Goal: Transaction & Acquisition: Obtain resource

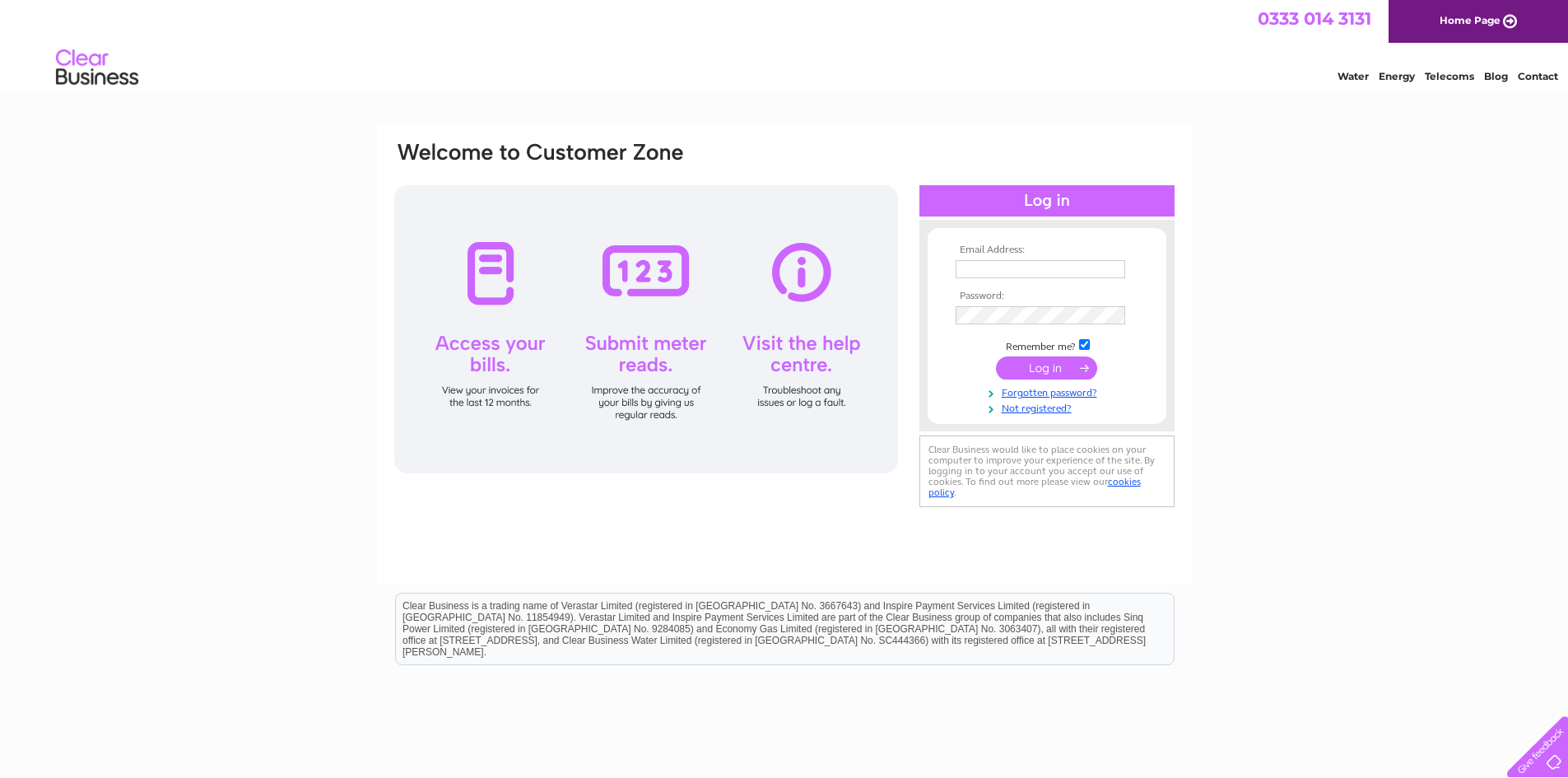
type input "[EMAIL_ADDRESS][DOMAIN_NAME]"
click at [1051, 374] on input "submit" at bounding box center [1047, 367] width 101 height 23
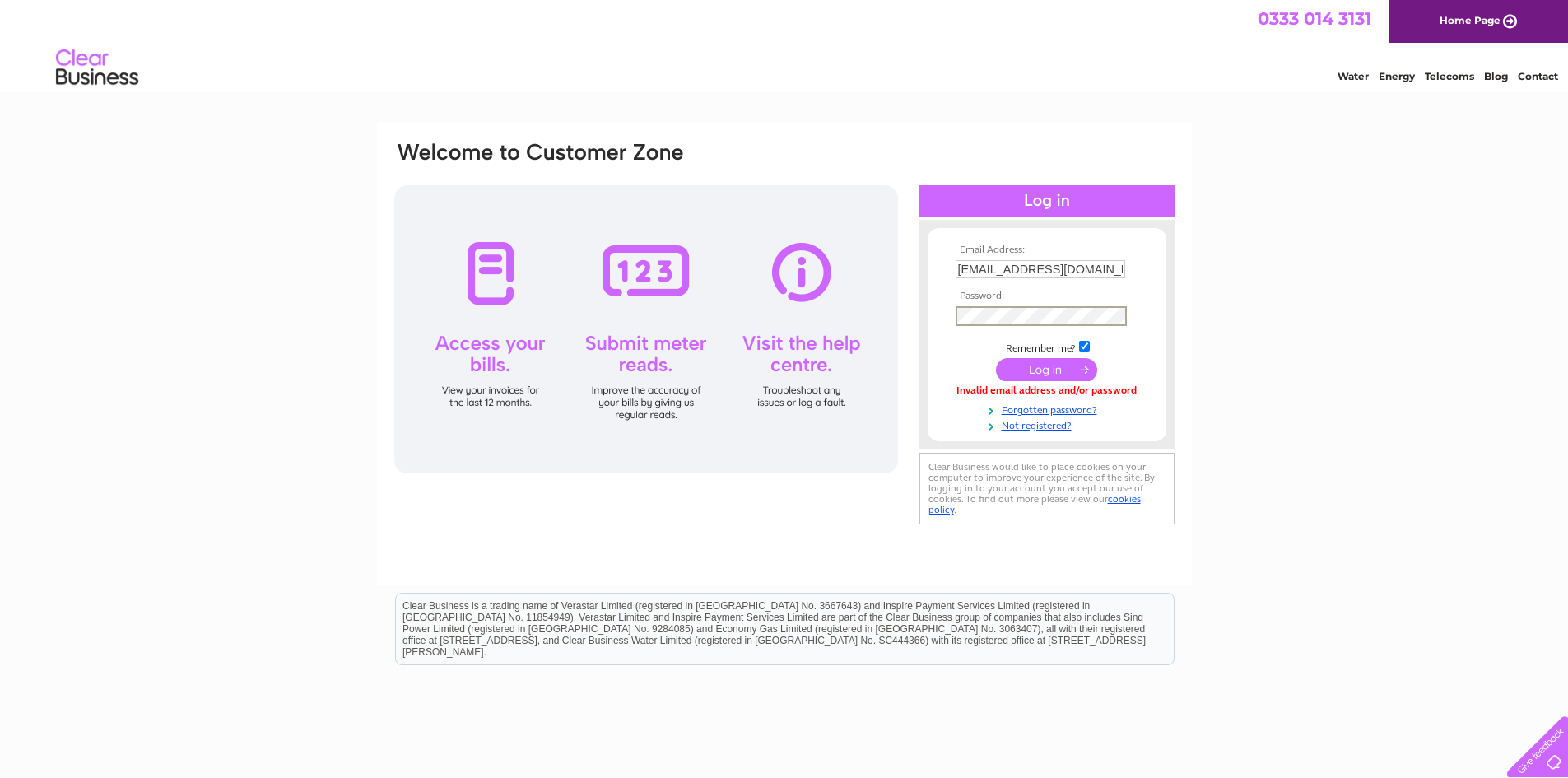
click at [997, 358] on input "submit" at bounding box center [1047, 369] width 101 height 23
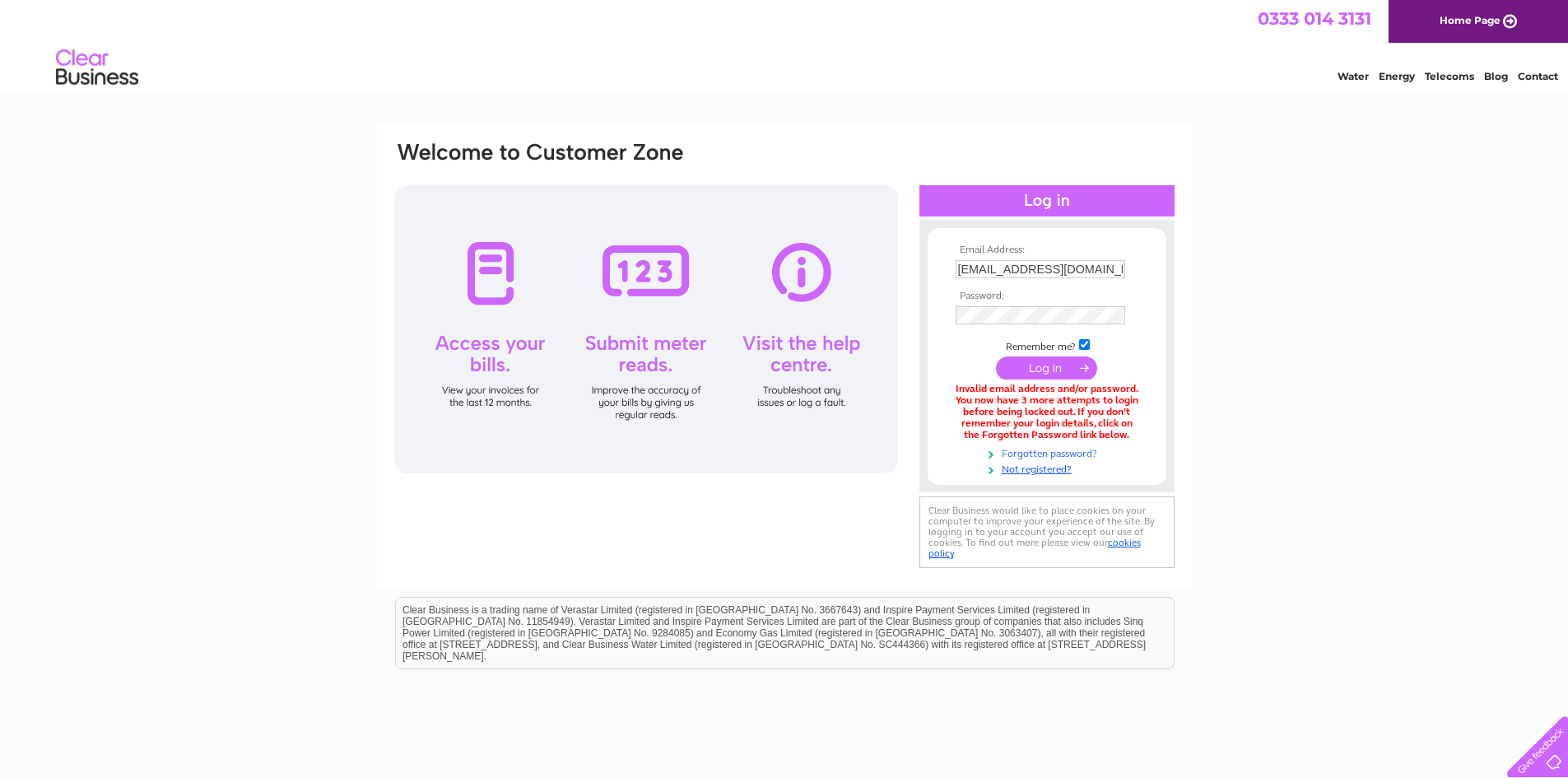
click at [1061, 453] on link "Forgotten password?" at bounding box center [1049, 452] width 187 height 15
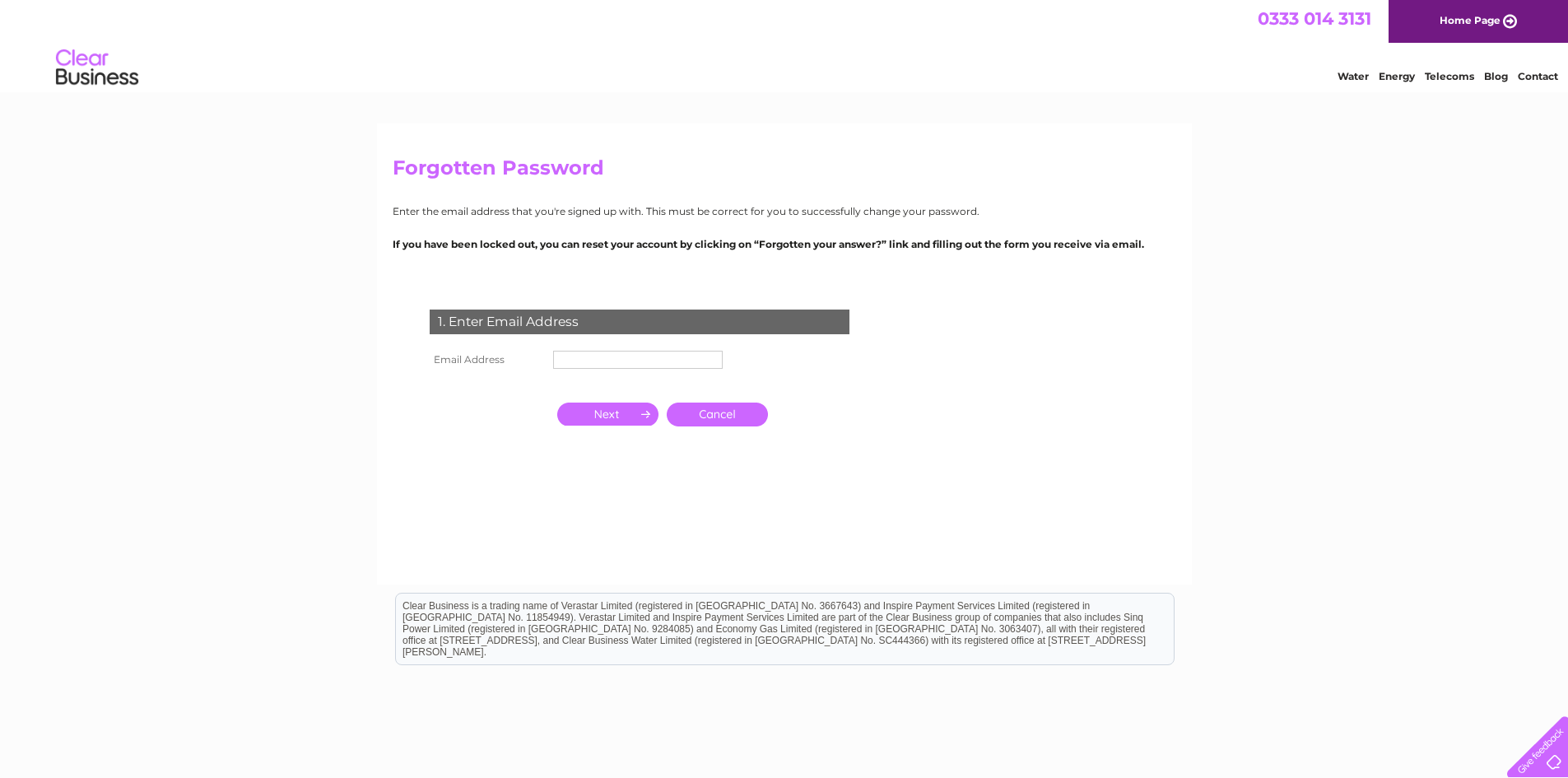
click at [591, 349] on td at bounding box center [638, 360] width 178 height 26
click at [590, 356] on input "text" at bounding box center [639, 361] width 172 height 20
type input "[EMAIL_ADDRESS][DOMAIN_NAME]"
click at [610, 414] on input "button" at bounding box center [608, 414] width 101 height 23
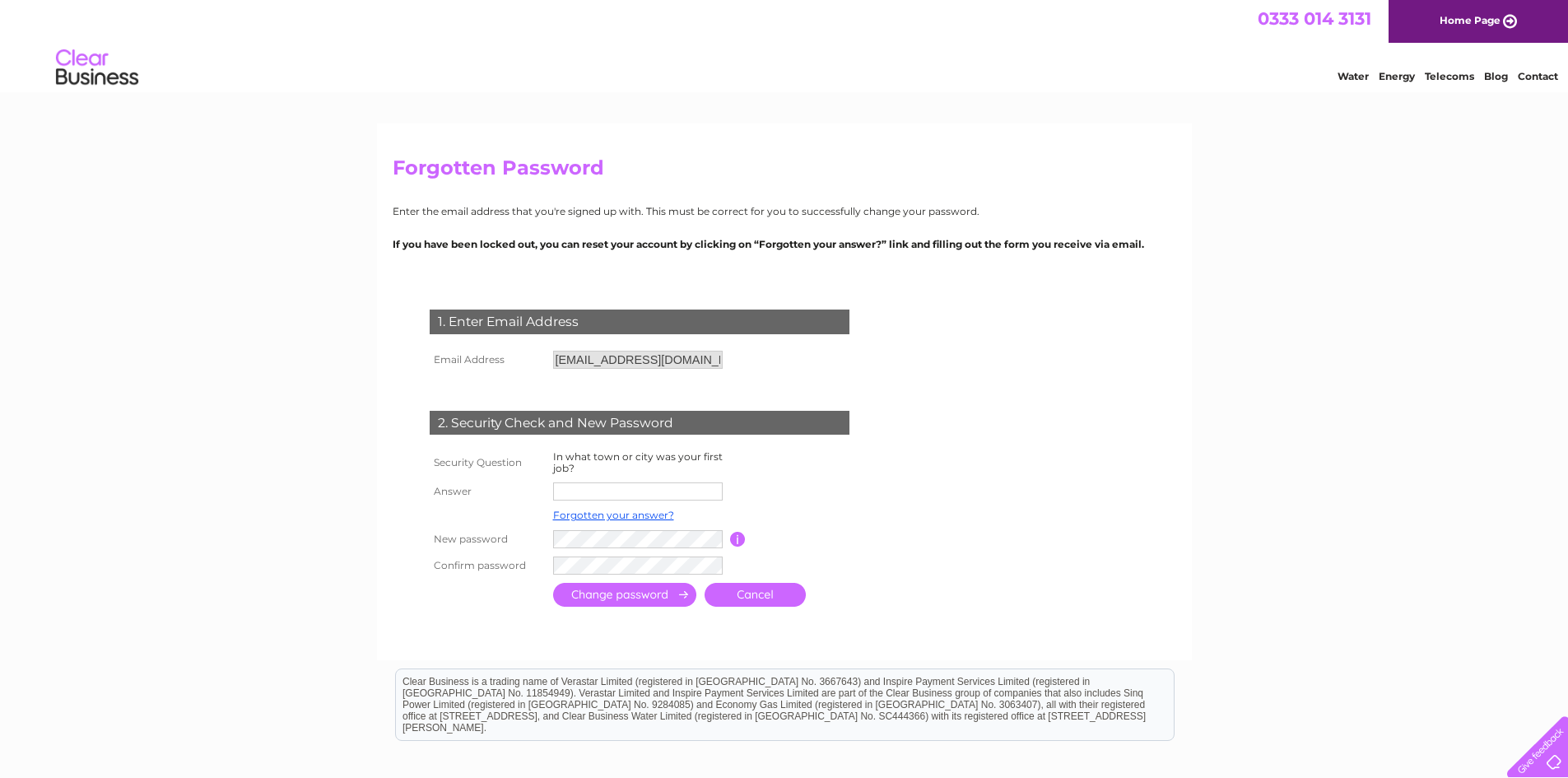
click at [599, 494] on input "text" at bounding box center [638, 492] width 170 height 18
type input "Winsford"
click at [576, 600] on input "submit" at bounding box center [625, 596] width 144 height 24
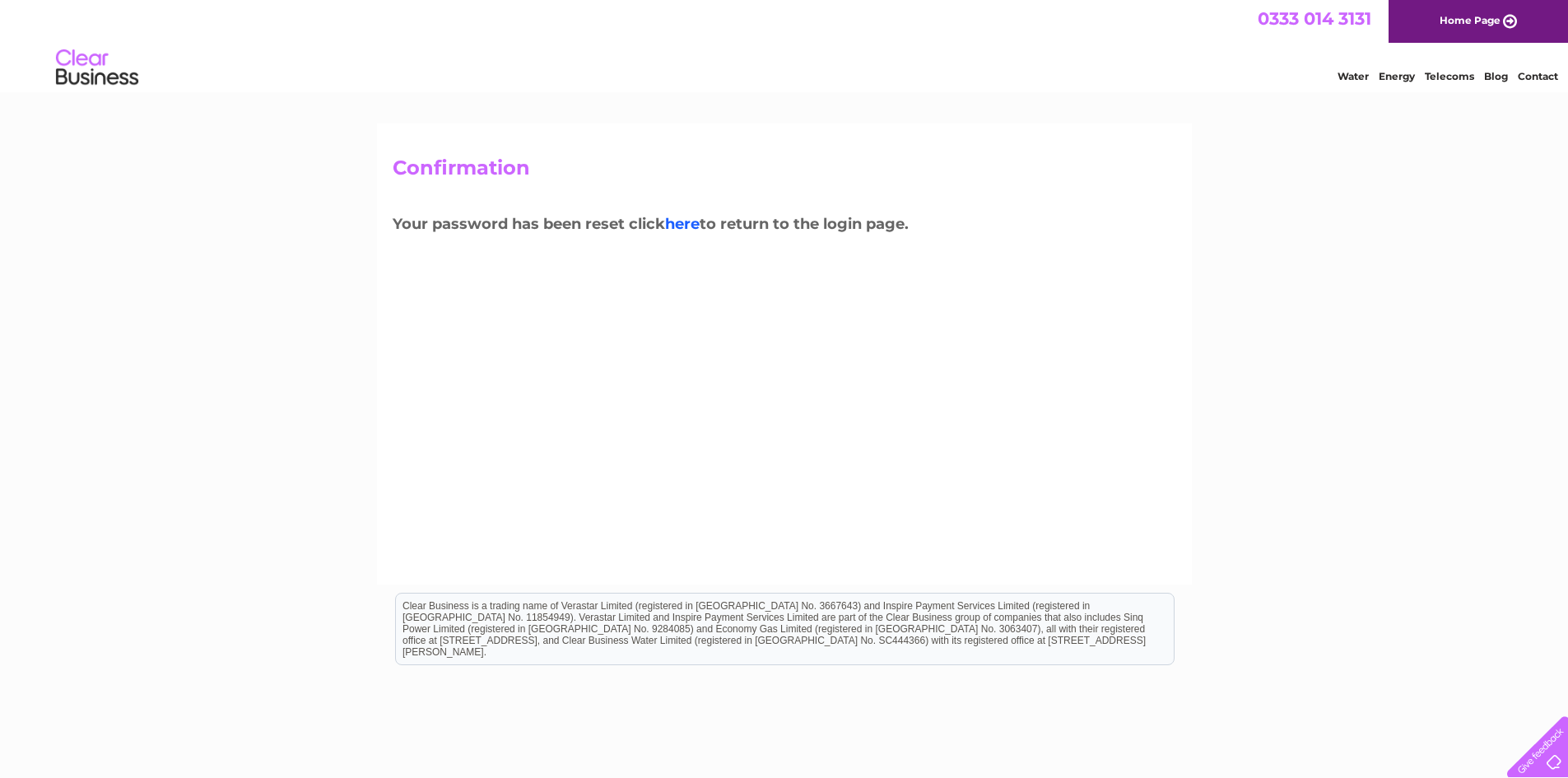
click at [690, 224] on link "here" at bounding box center [682, 224] width 35 height 18
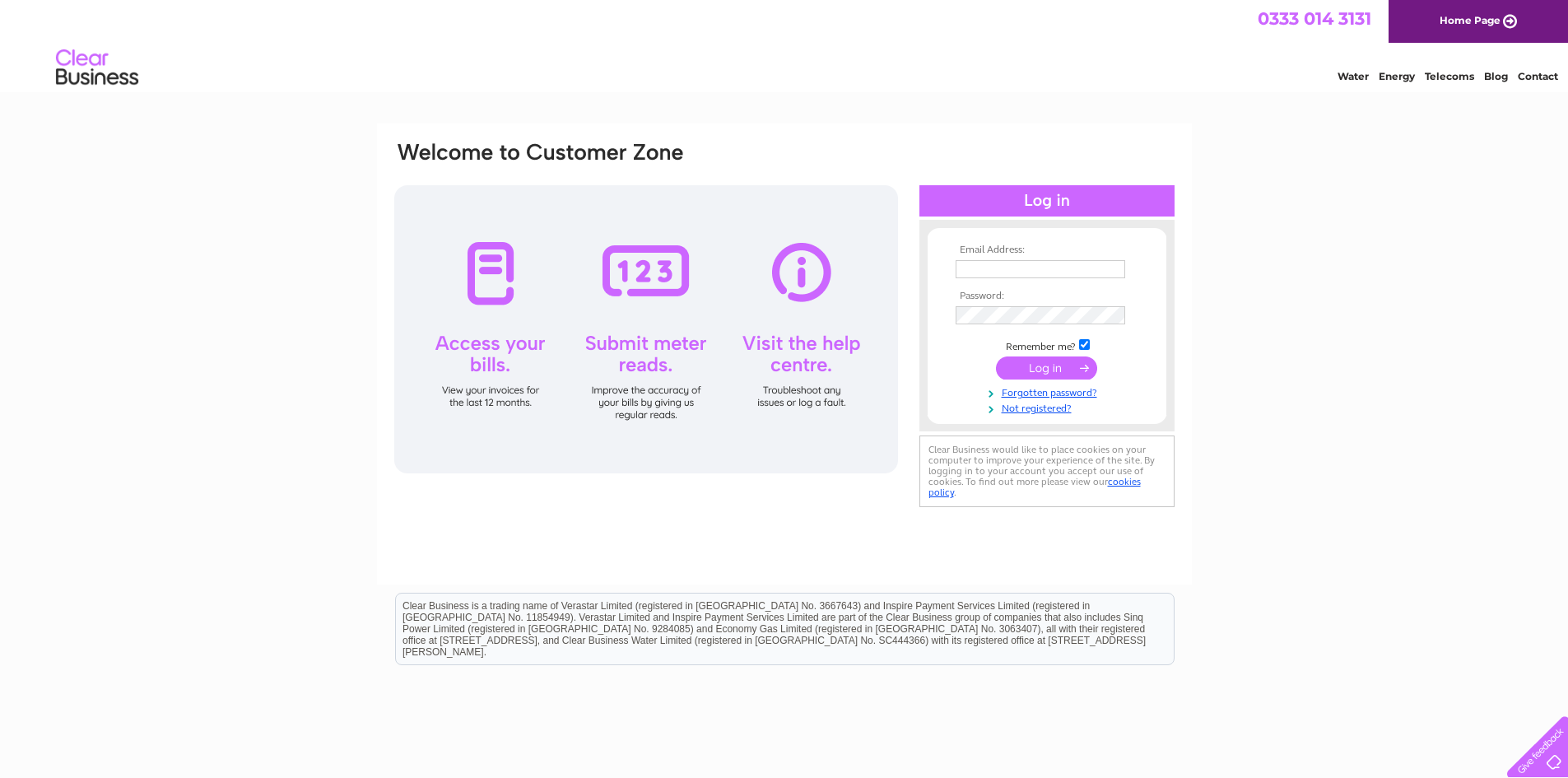
type input "[EMAIL_ADDRESS][DOMAIN_NAME]"
click at [1041, 365] on input "submit" at bounding box center [1047, 367] width 101 height 23
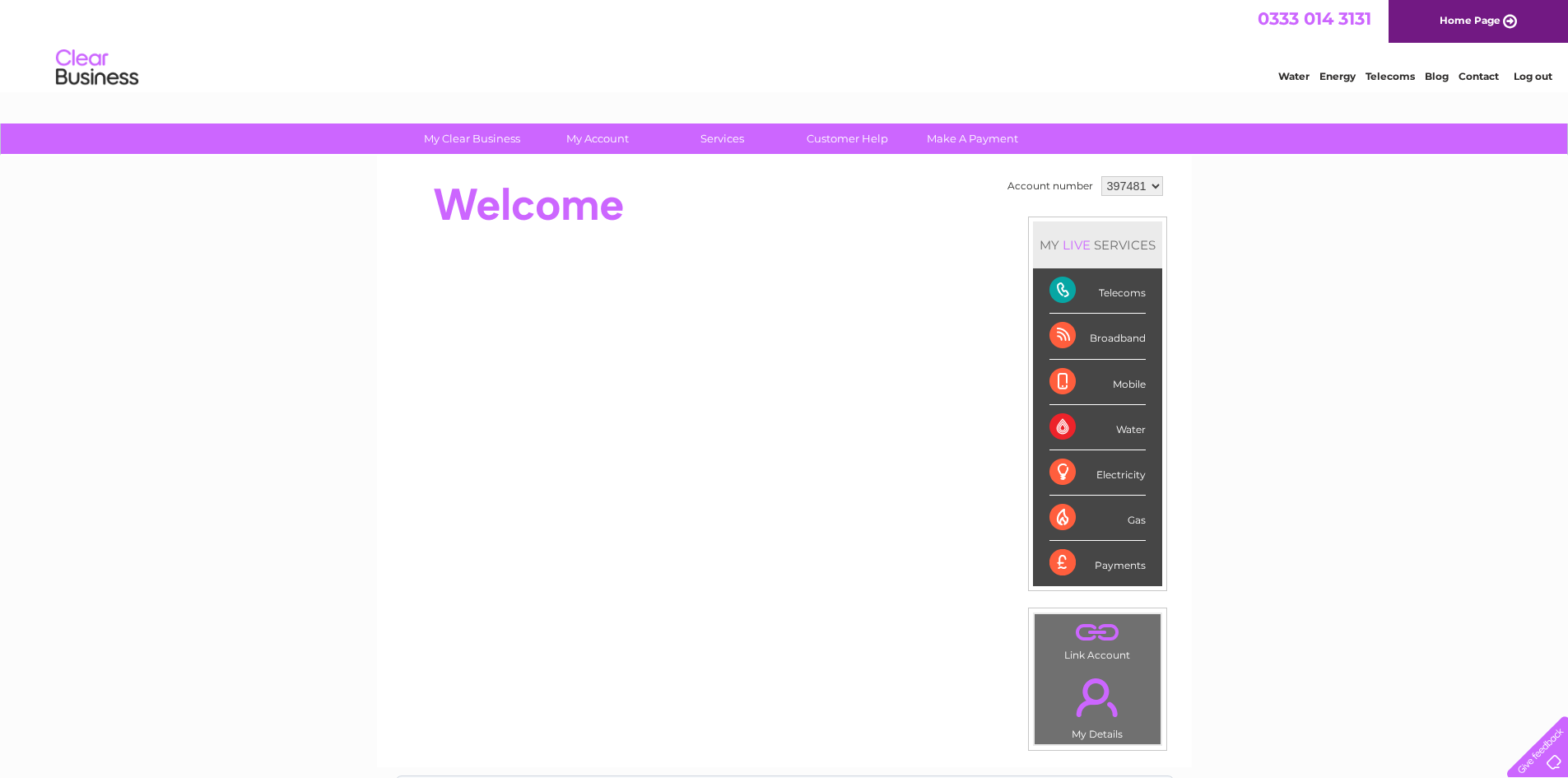
click at [1116, 297] on div "Telecoms" at bounding box center [1097, 291] width 96 height 45
click at [1065, 291] on div "Telecoms" at bounding box center [1097, 291] width 96 height 45
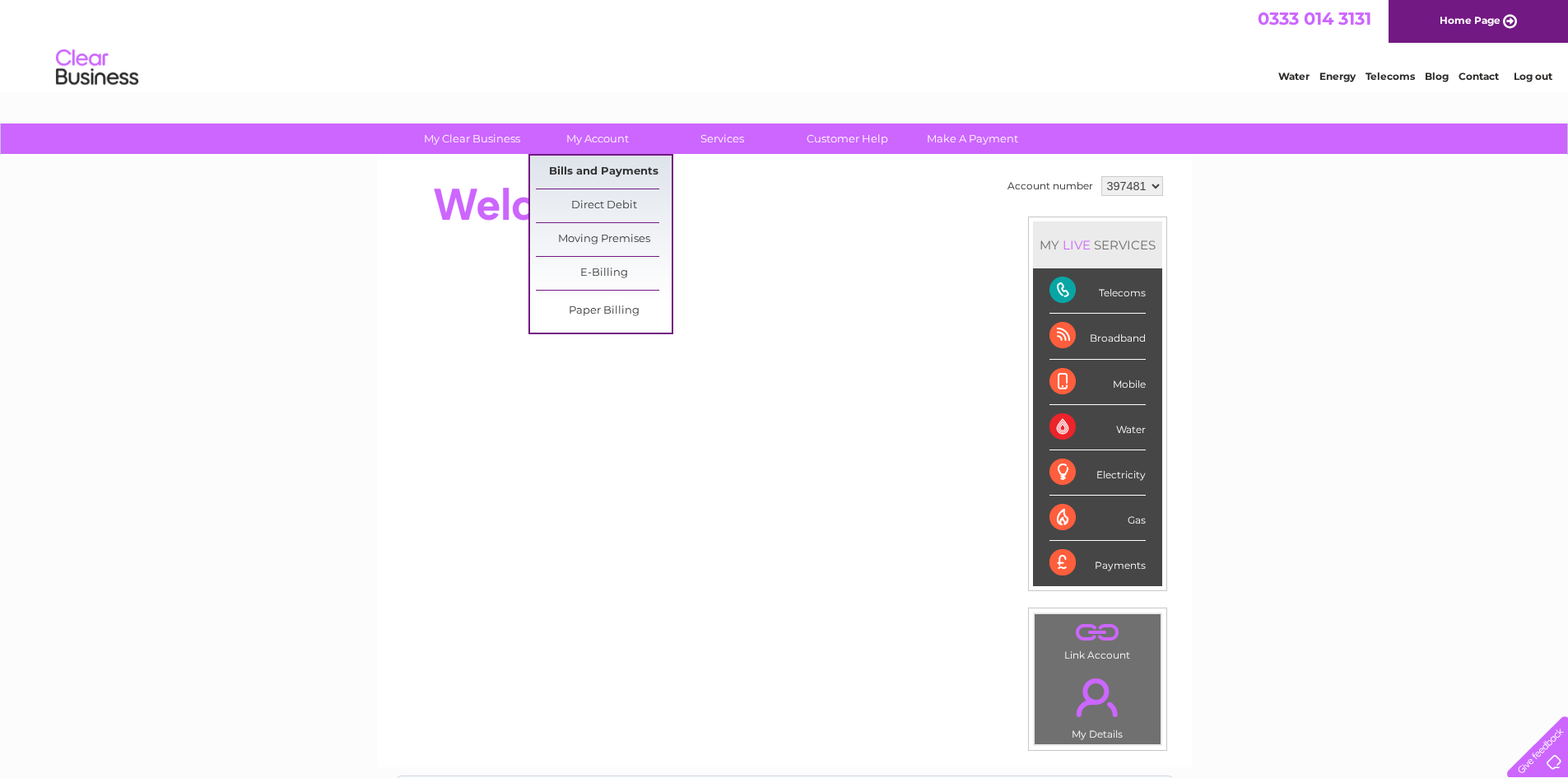
click at [594, 172] on link "Bills and Payments" at bounding box center [604, 172] width 136 height 33
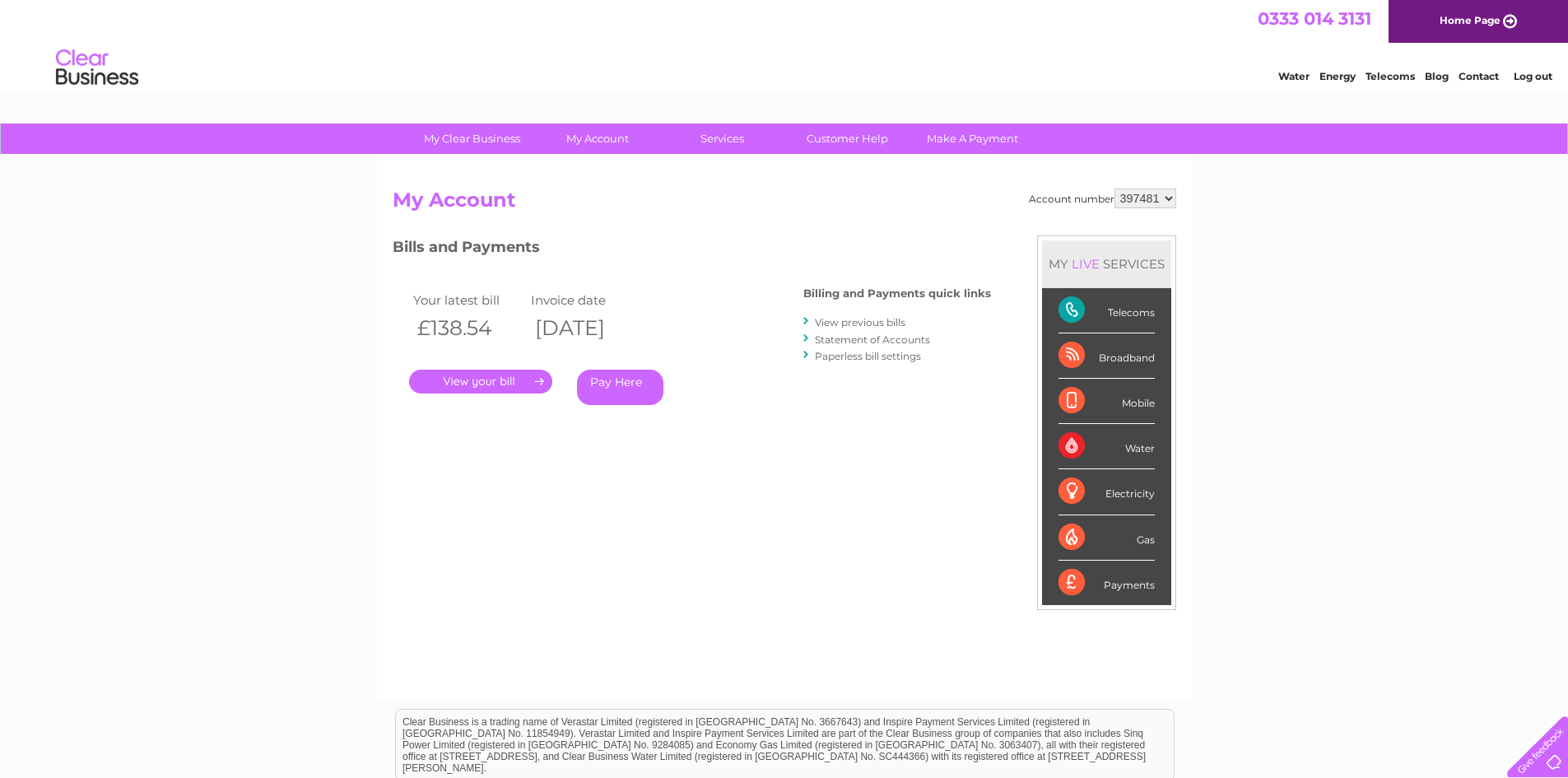
click at [486, 381] on link "." at bounding box center [481, 382] width 144 height 24
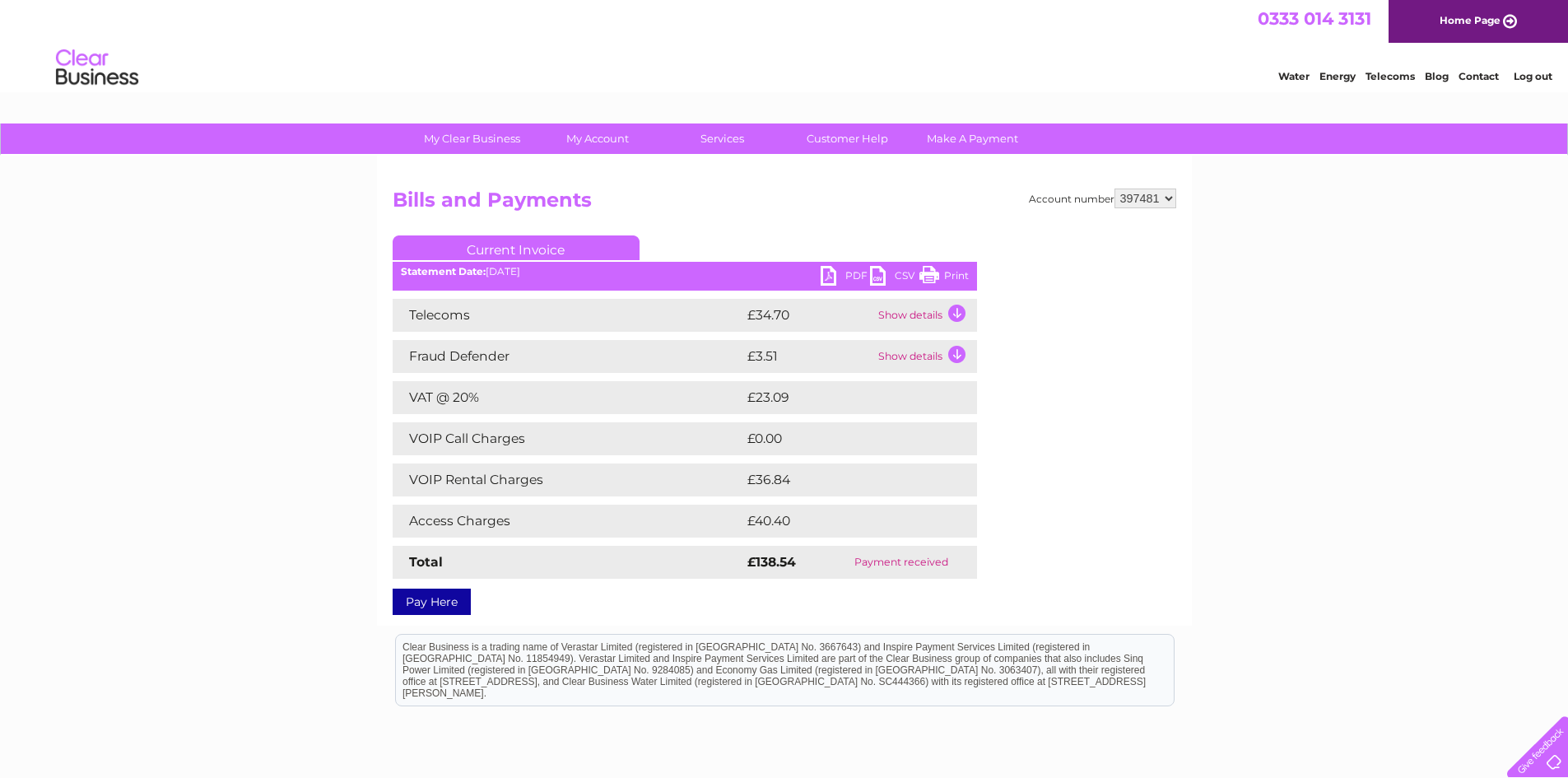
click at [833, 273] on link "PDF" at bounding box center [846, 278] width 49 height 24
click at [824, 274] on link "PDF" at bounding box center [846, 278] width 49 height 24
click at [531, 244] on link "Current Invoice" at bounding box center [516, 247] width 247 height 25
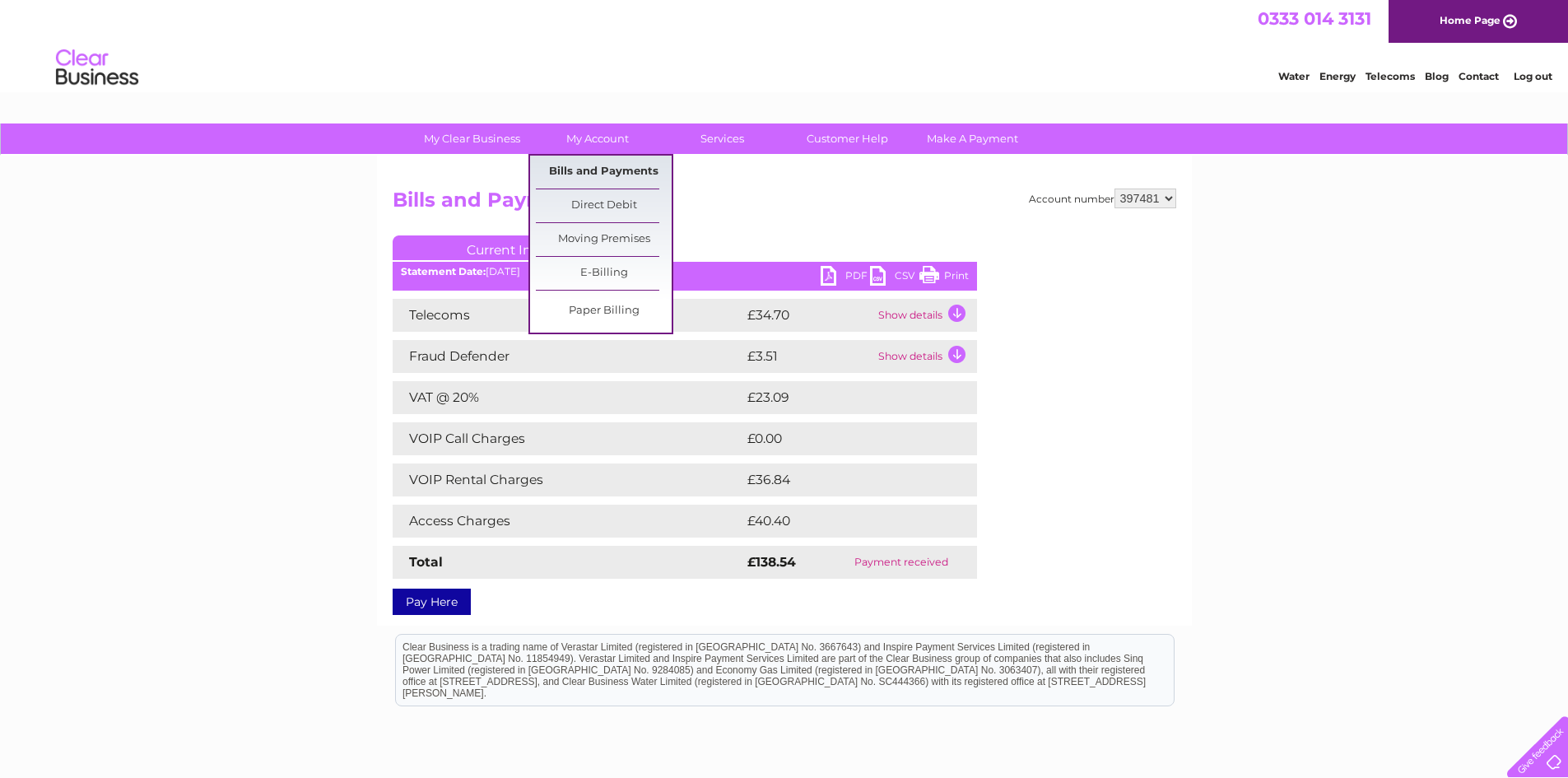
click at [602, 164] on link "Bills and Payments" at bounding box center [604, 172] width 136 height 33
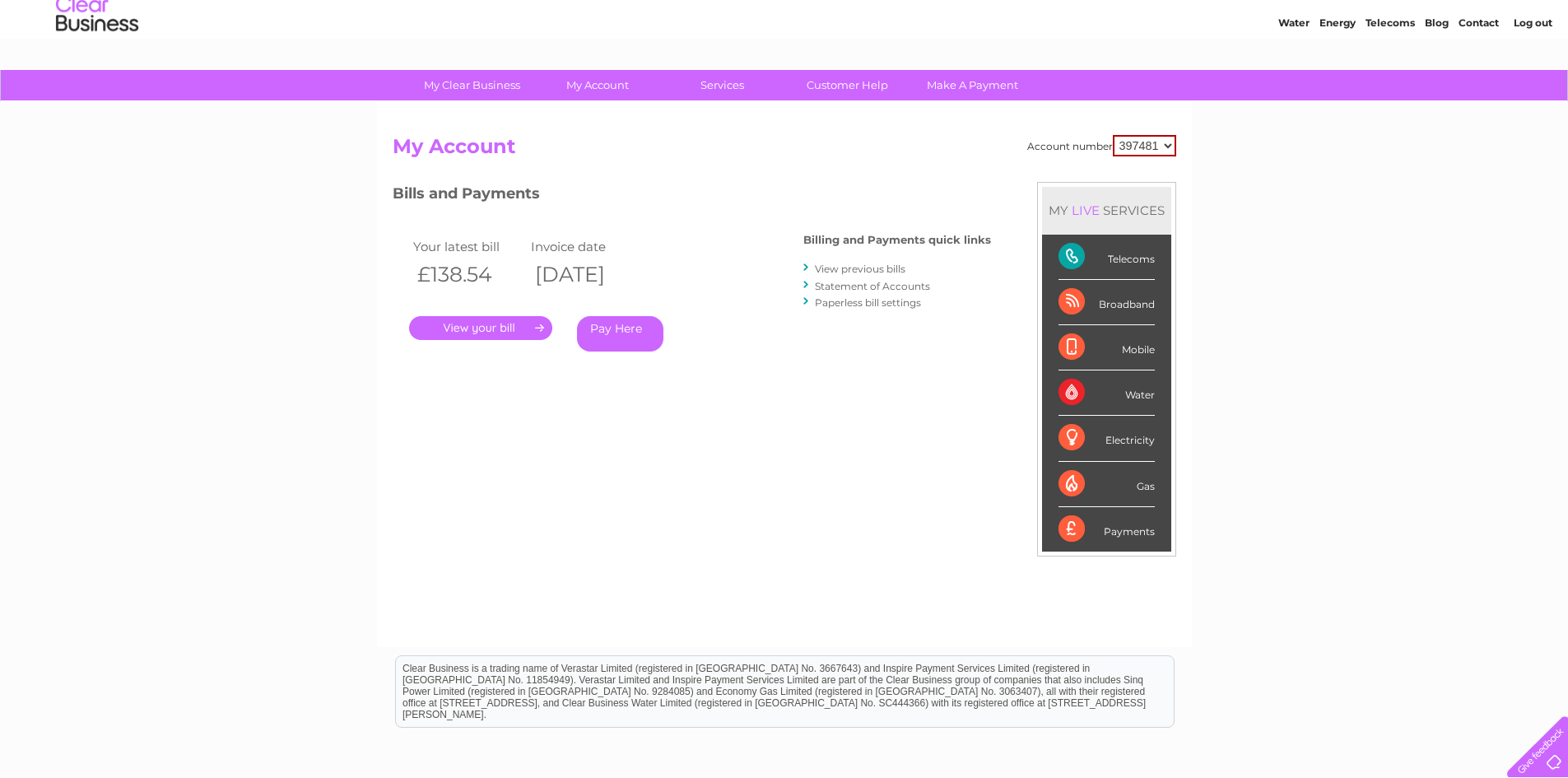
scroll to position [83, 0]
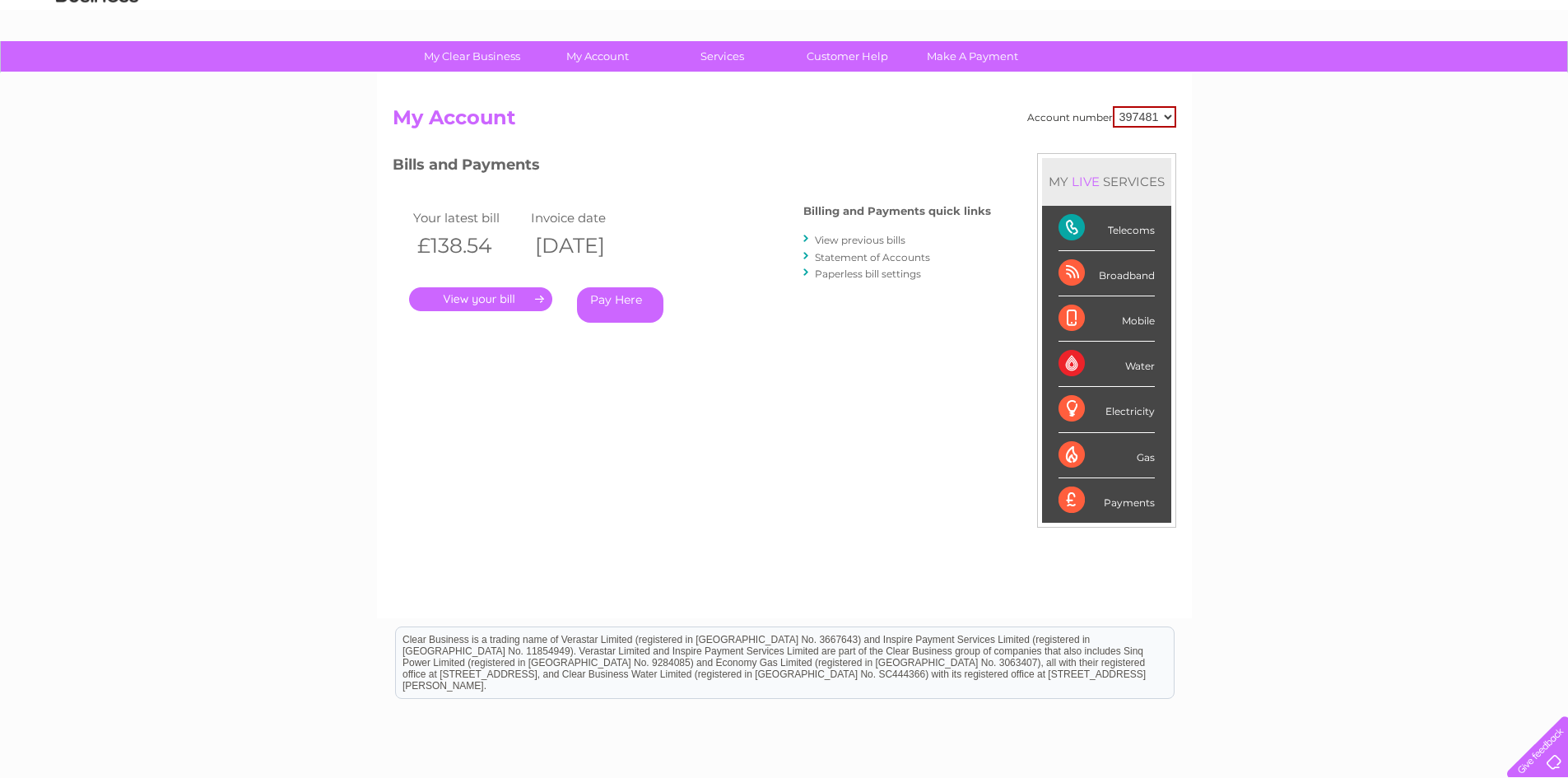
click at [845, 242] on link "View previous bills" at bounding box center [860, 240] width 91 height 13
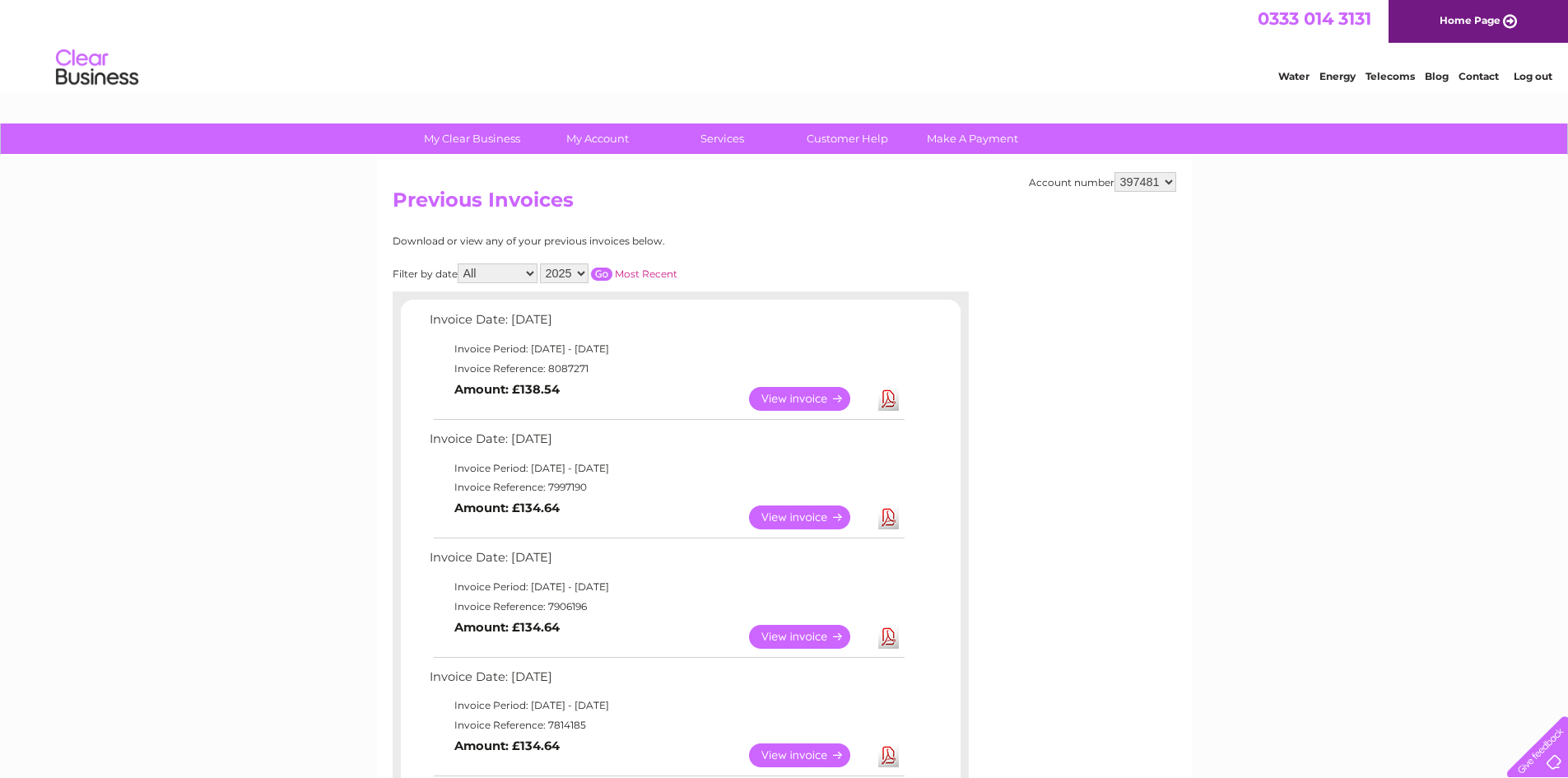
click at [890, 522] on link "Download" at bounding box center [888, 517] width 21 height 24
